Goal: Find specific page/section

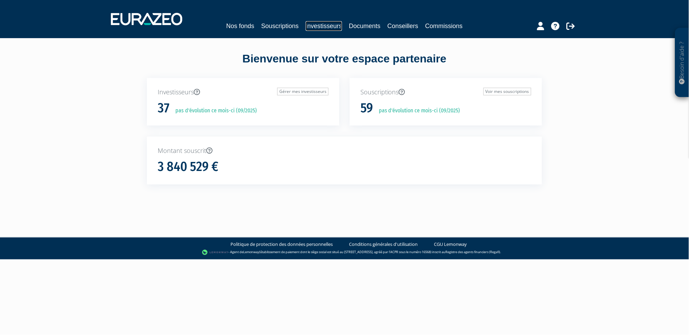
click at [316, 27] on link "Investisseurs" at bounding box center [324, 26] width 36 height 10
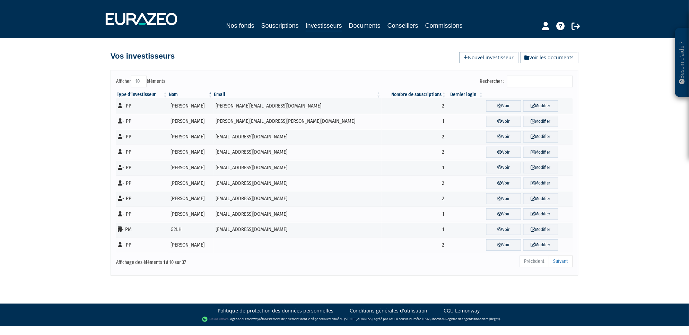
drag, startPoint x: 140, startPoint y: 81, endPoint x: 138, endPoint y: 86, distance: 5.6
click at [140, 81] on select "10 25 50 100" at bounding box center [139, 82] width 16 height 12
select select "100"
click at [131, 76] on select "10 25 50 100" at bounding box center [139, 82] width 16 height 12
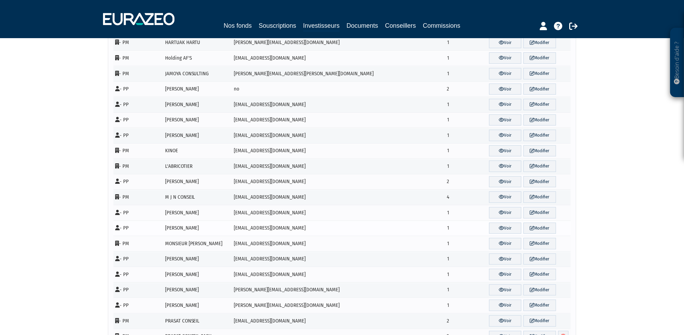
scroll to position [16, 0]
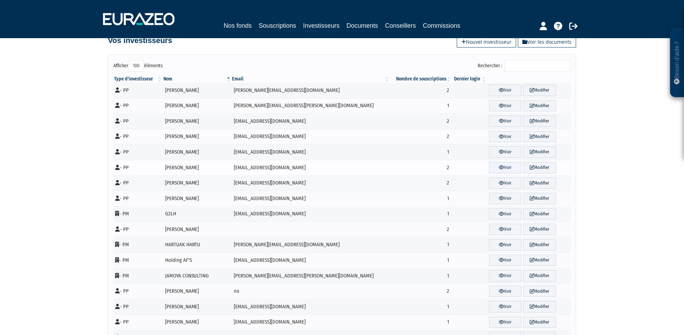
click at [504, 166] on link "Voir" at bounding box center [505, 167] width 33 height 11
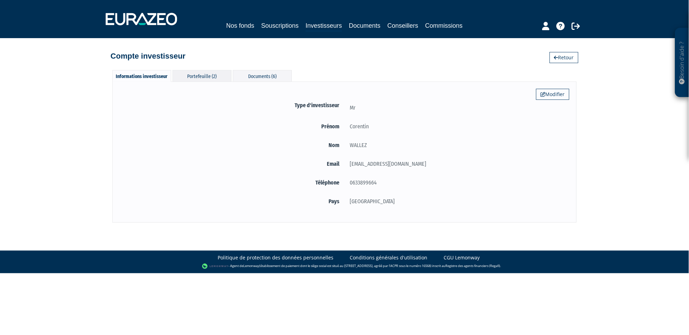
click at [206, 77] on div "Portefeuille (2)" at bounding box center [202, 75] width 59 height 11
